Goal: Task Accomplishment & Management: Manage account settings

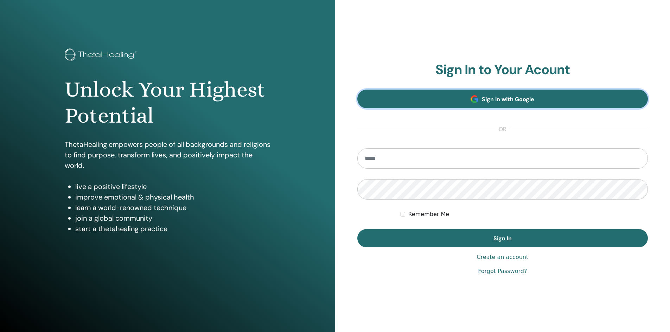
click at [546, 102] on link "Sign In with Google" at bounding box center [502, 99] width 291 height 19
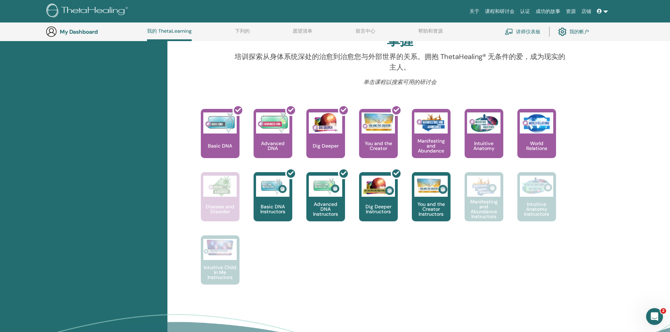
scroll to position [230, 0]
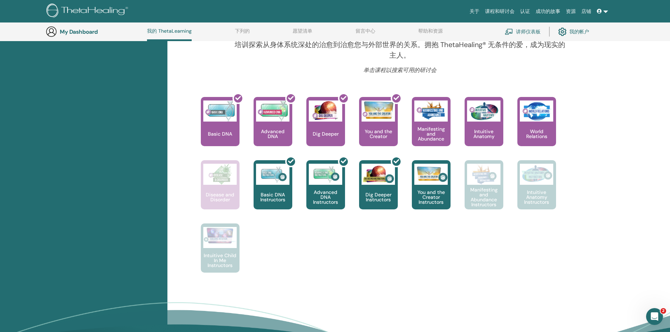
click at [532, 32] on link "讲师仪表板" at bounding box center [523, 31] width 36 height 15
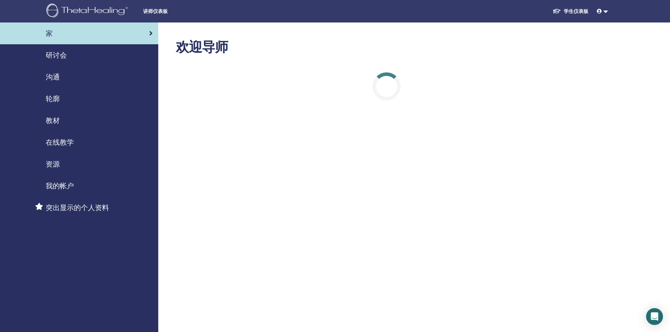
click at [71, 139] on span "在线教学" at bounding box center [60, 142] width 28 height 11
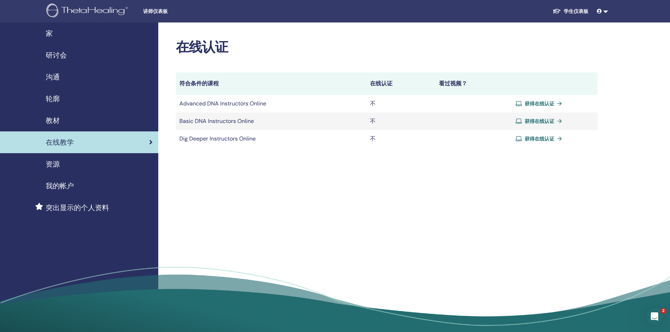
click at [542, 102] on span "获得在线认证" at bounding box center [540, 104] width 30 height 6
